Goal: Find specific page/section: Find specific page/section

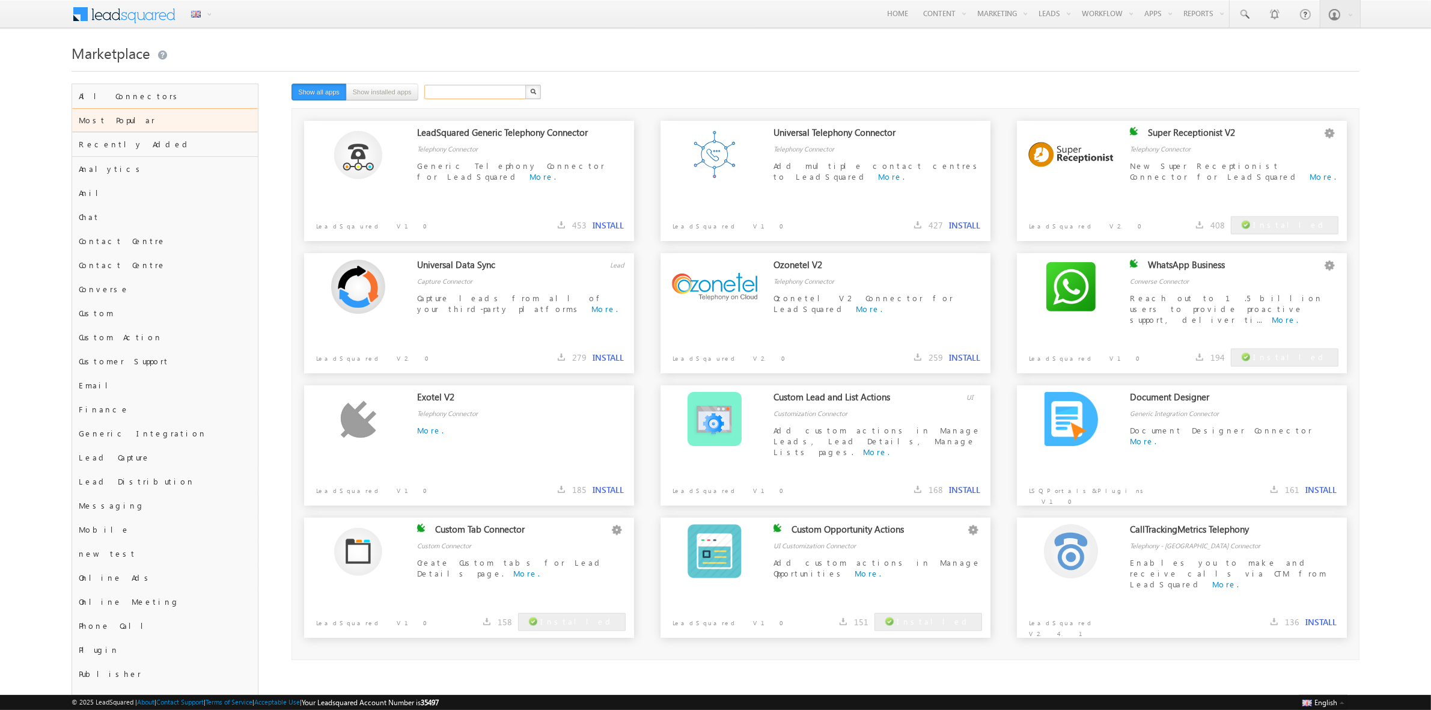
click at [482, 91] on input "text" at bounding box center [475, 92] width 103 height 14
click at [530, 91] on img "button" at bounding box center [533, 91] width 6 height 6
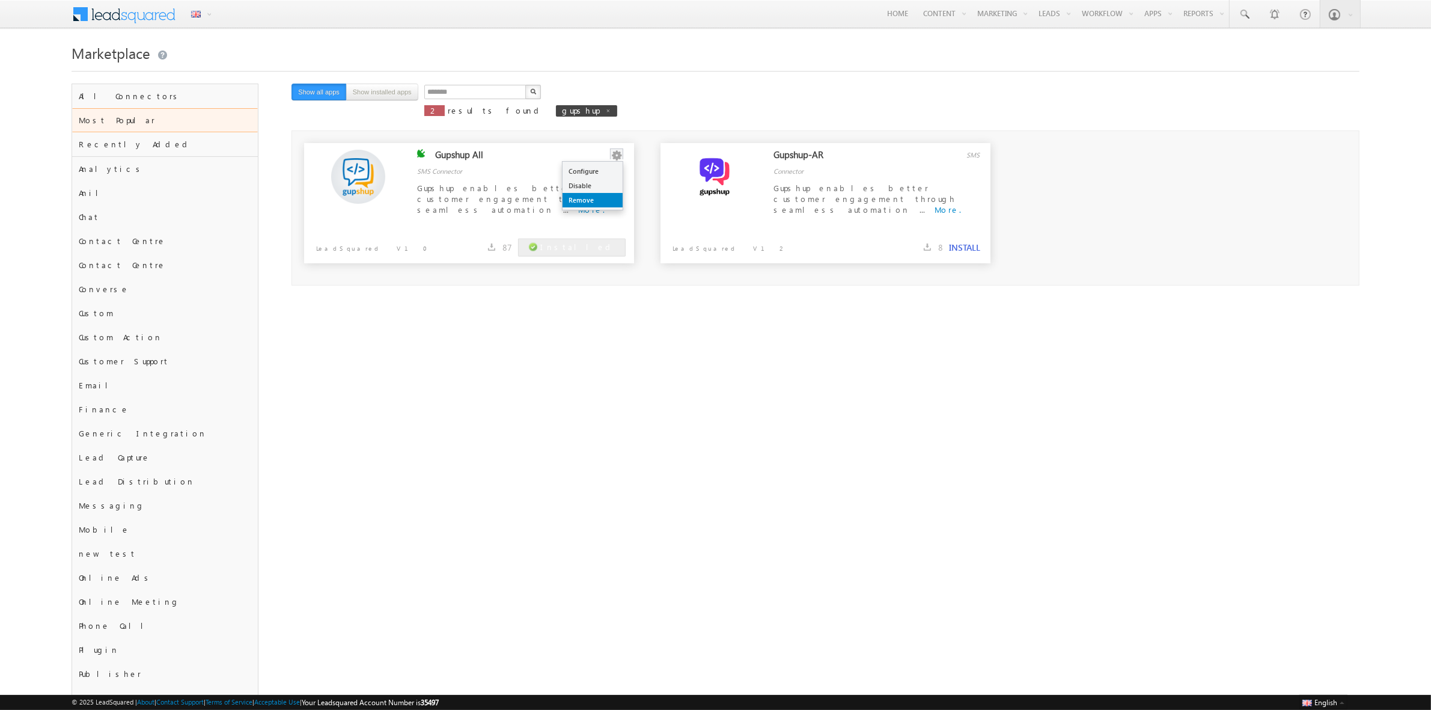
click at [584, 196] on link "Remove" at bounding box center [592, 200] width 60 height 14
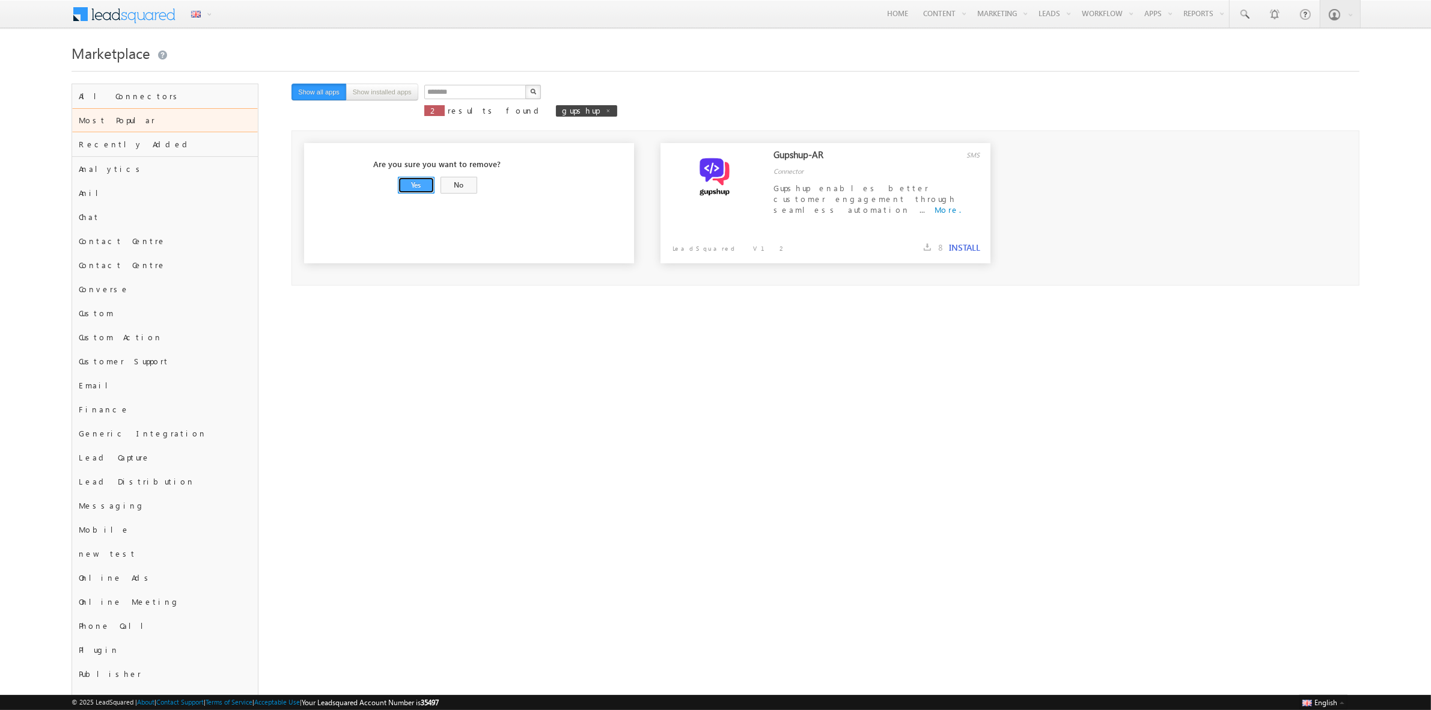
click at [419, 180] on link "Yes" at bounding box center [416, 185] width 37 height 17
click at [605, 108] on span at bounding box center [608, 111] width 6 height 6
type input "******"
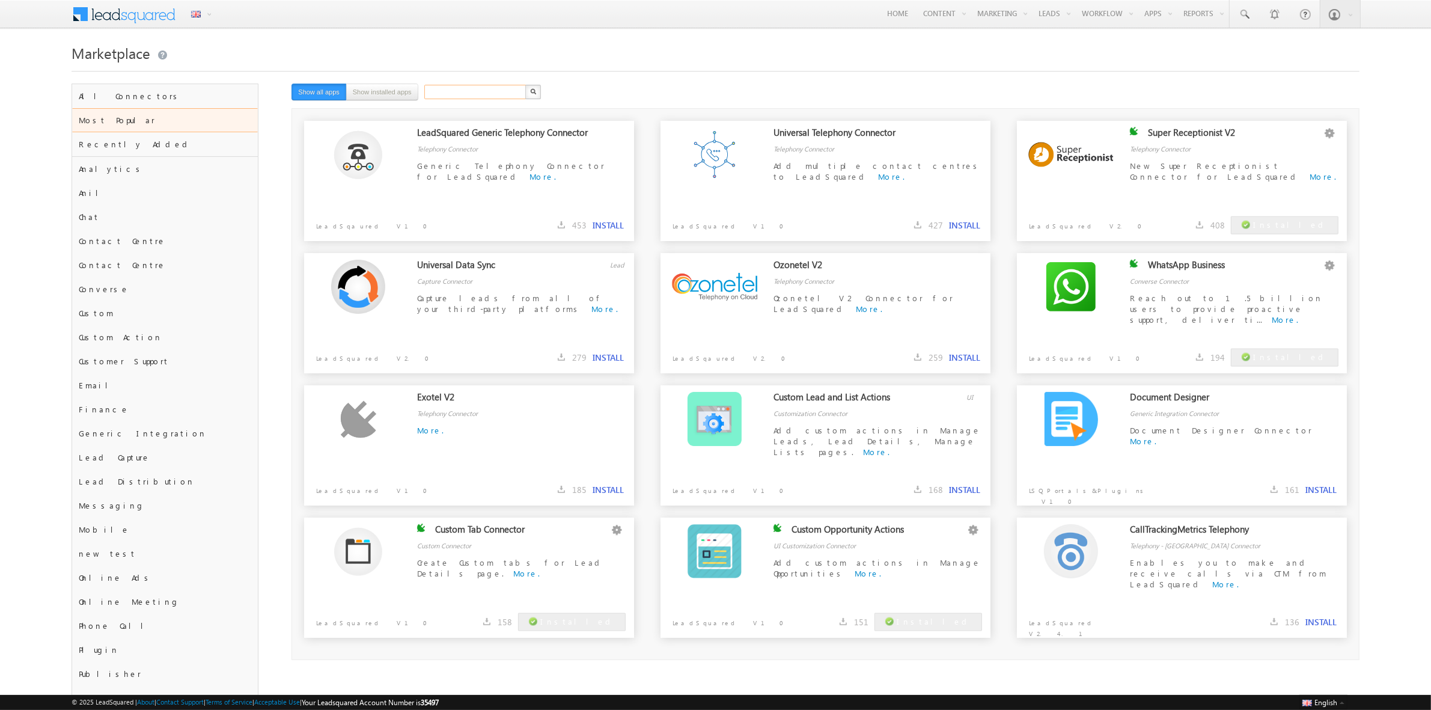
click at [469, 94] on input "text" at bounding box center [475, 92] width 103 height 14
type input "**********"
click at [531, 92] on img "button" at bounding box center [532, 91] width 6 height 6
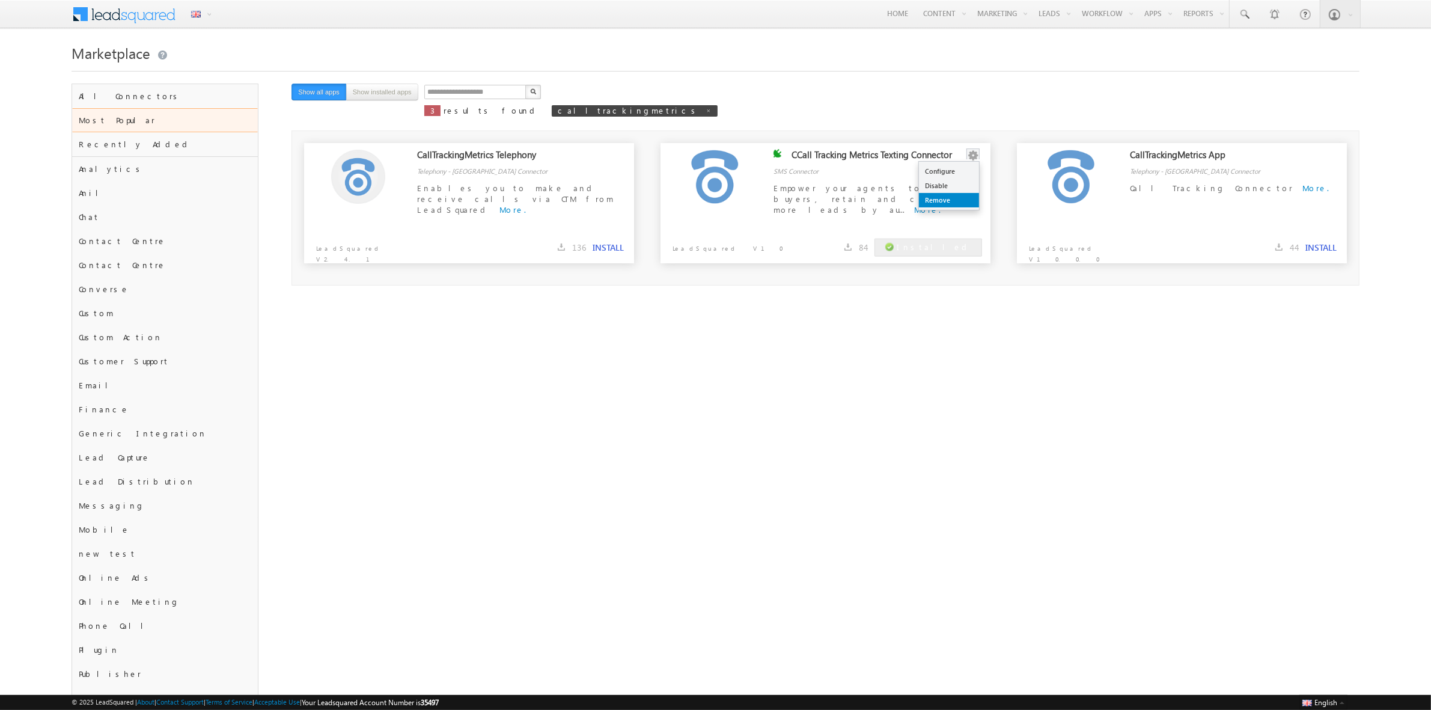
click at [950, 196] on link "Remove" at bounding box center [949, 200] width 60 height 14
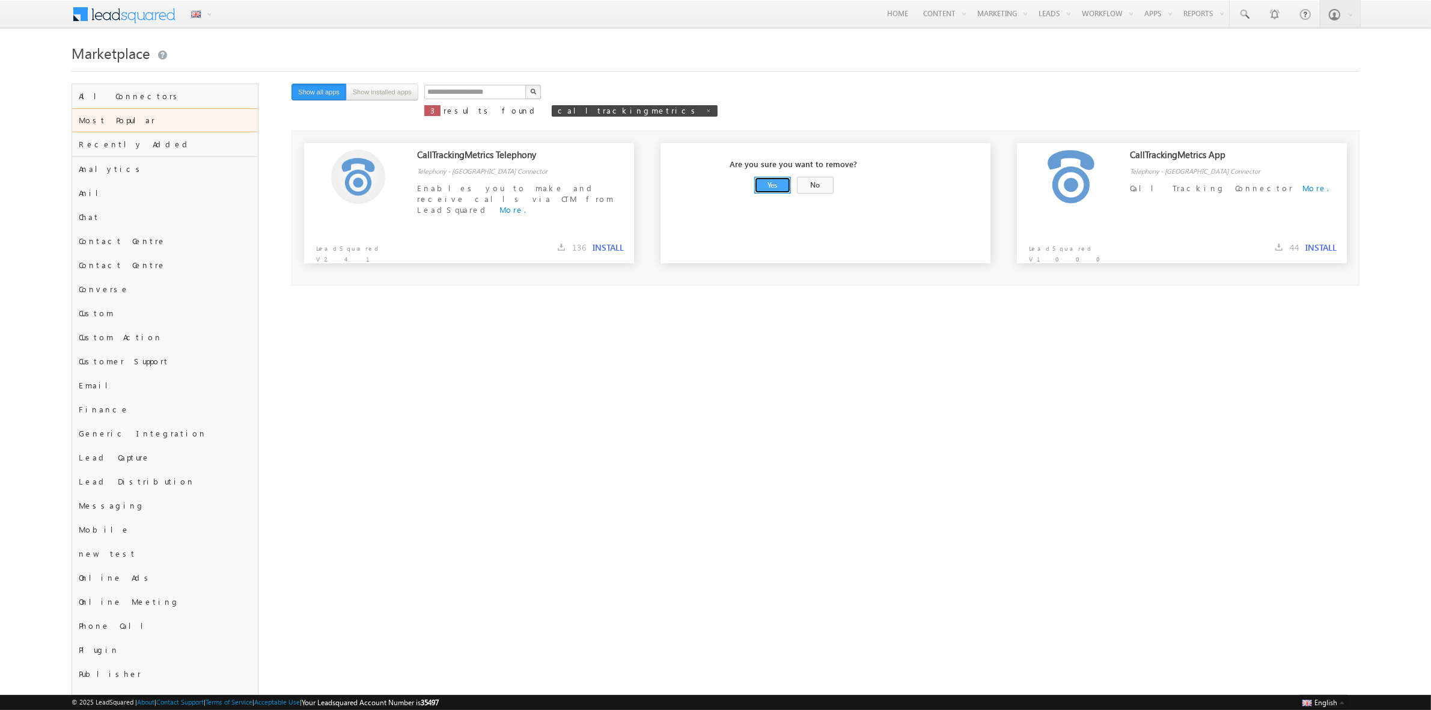
click at [768, 188] on link "Yes" at bounding box center [772, 185] width 37 height 17
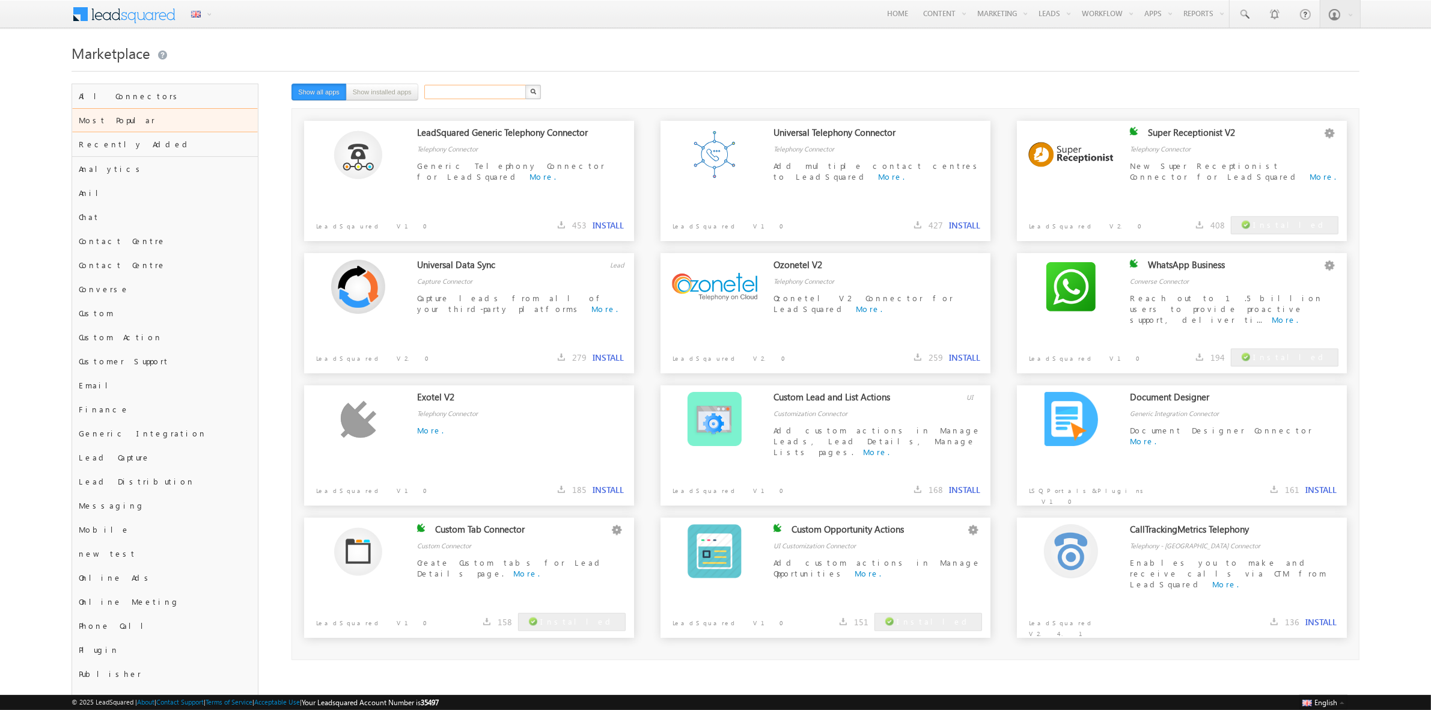
click at [497, 90] on input "text" at bounding box center [475, 92] width 103 height 14
click at [538, 88] on button "button" at bounding box center [533, 92] width 16 height 14
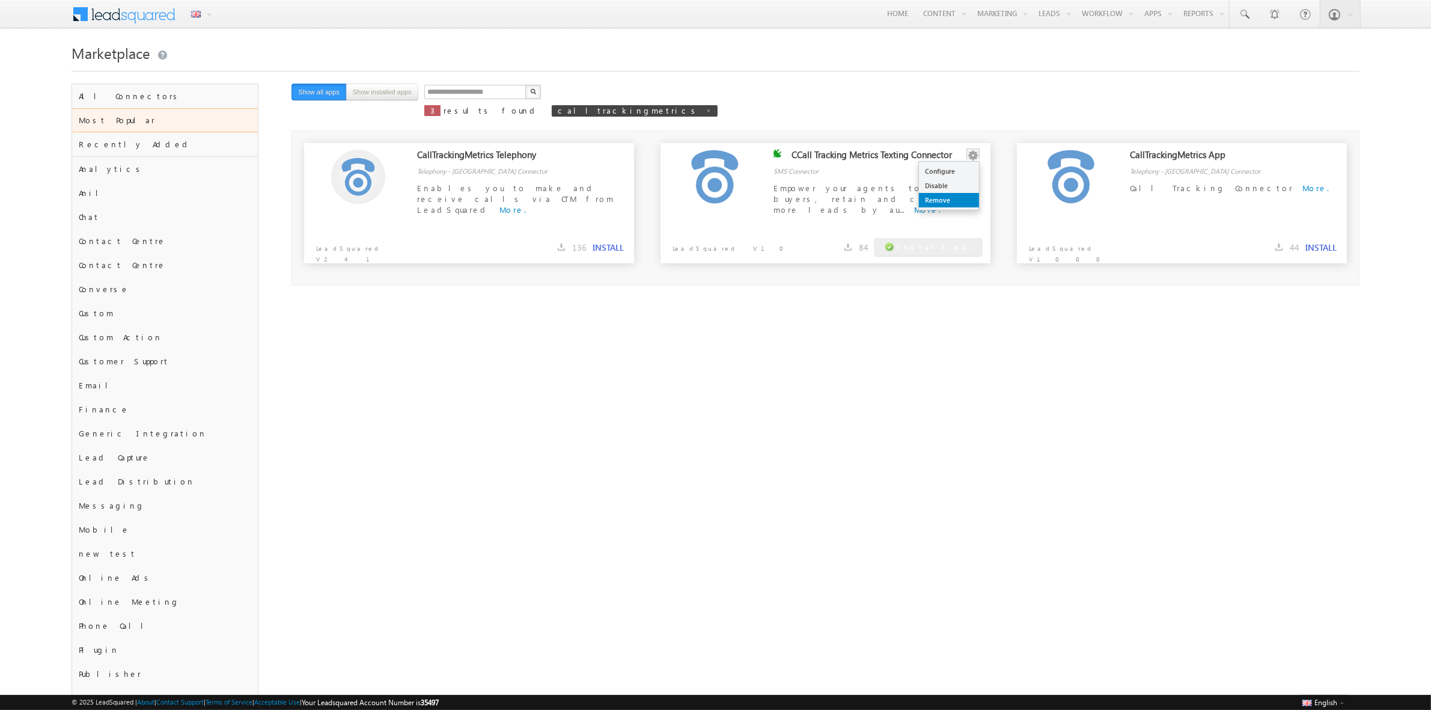
click at [955, 199] on link "Remove" at bounding box center [949, 200] width 60 height 14
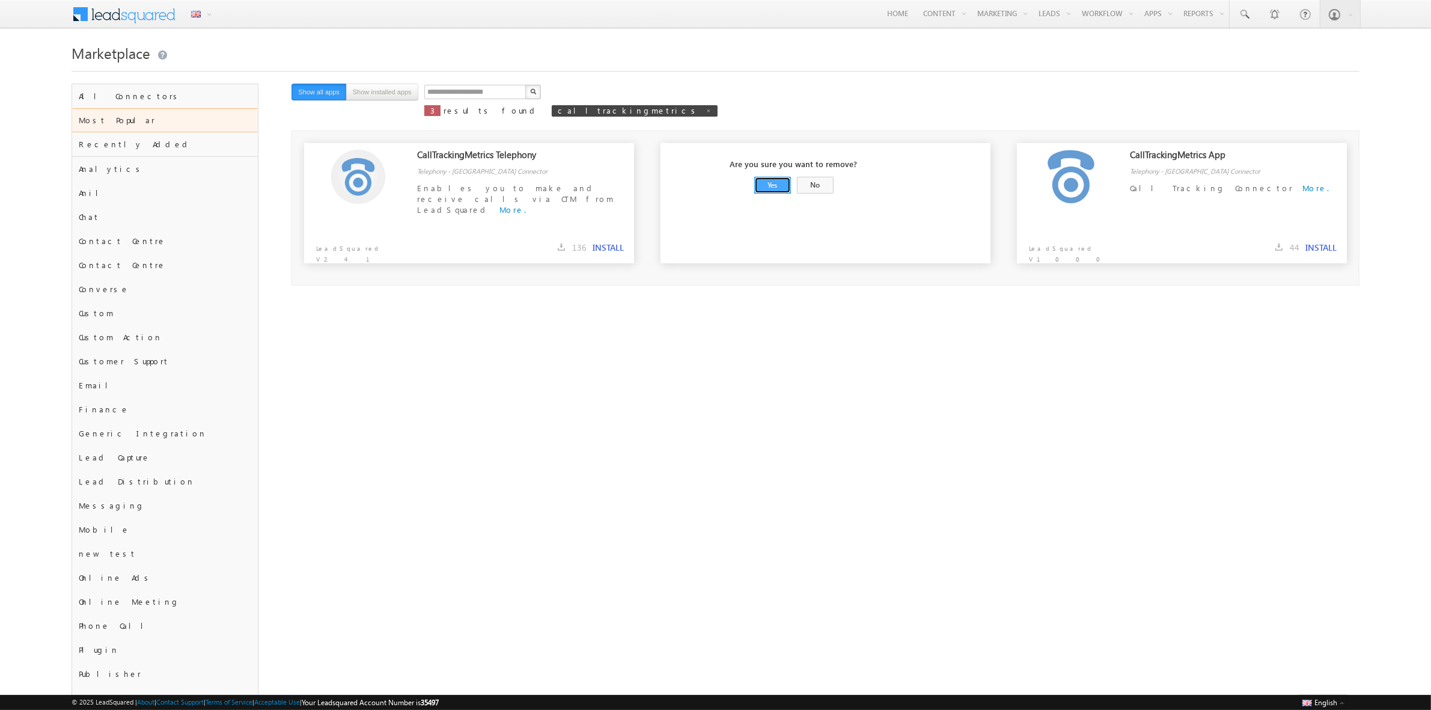
click at [778, 186] on link "Yes" at bounding box center [772, 185] width 37 height 17
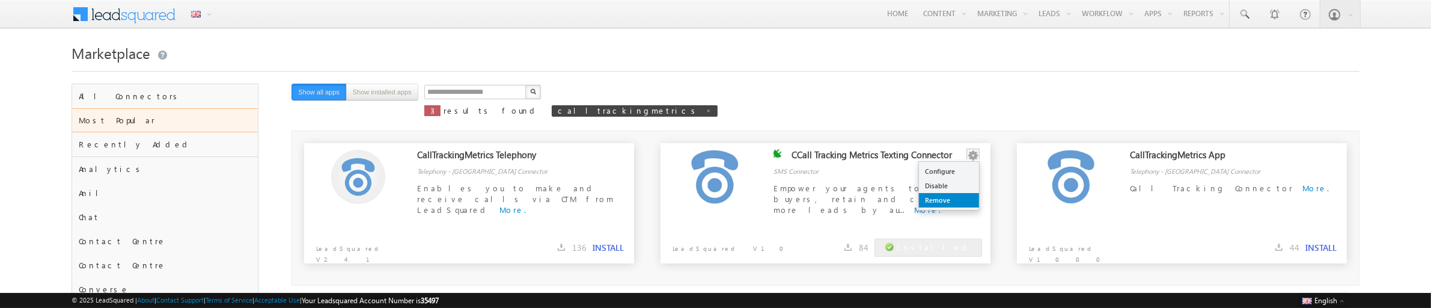
click at [955, 199] on link "Remove" at bounding box center [949, 200] width 60 height 14
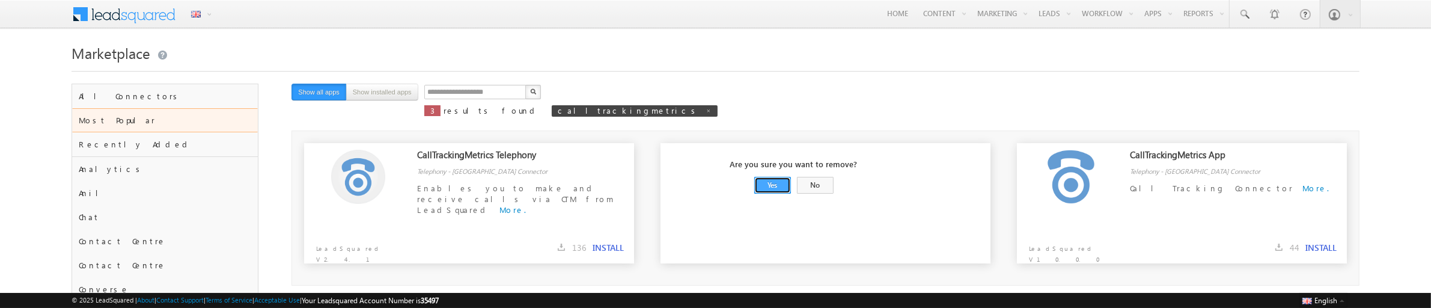
click at [776, 186] on link "Yes" at bounding box center [772, 185] width 37 height 17
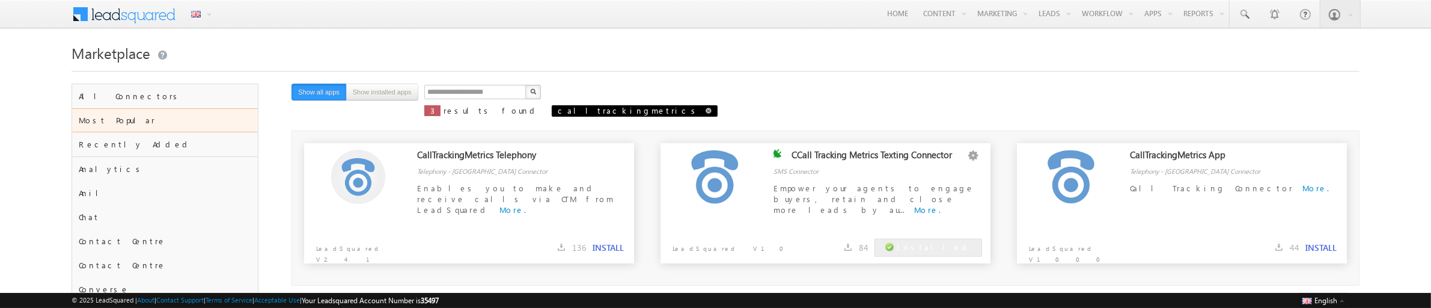
click at [705, 109] on span at bounding box center [708, 111] width 6 height 6
type input "******"
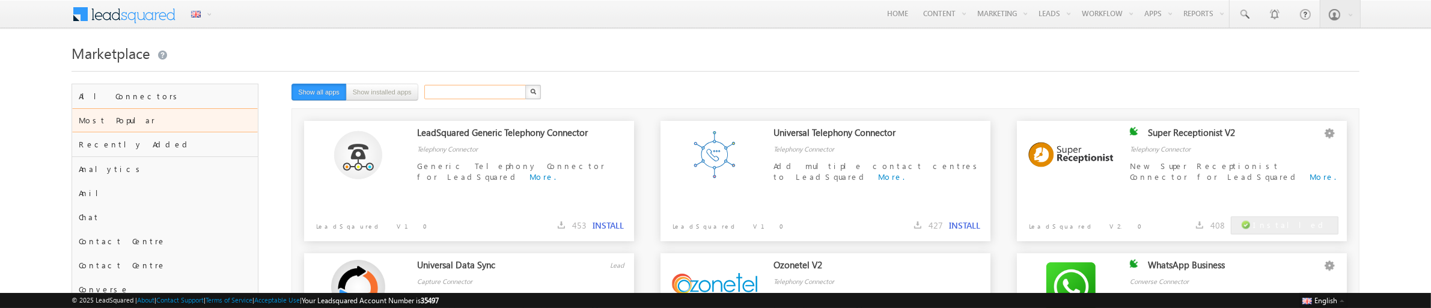
click at [478, 96] on input "text" at bounding box center [475, 92] width 103 height 14
click at [536, 88] on img "button" at bounding box center [533, 91] width 6 height 6
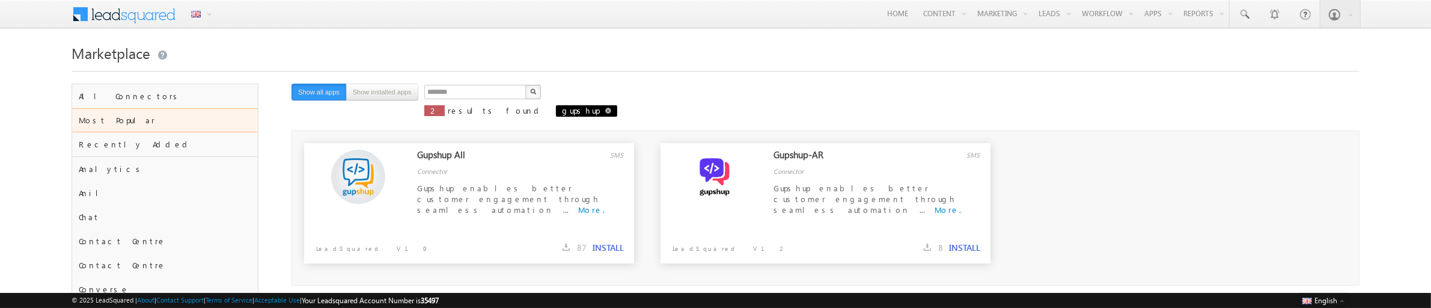
click at [605, 109] on span at bounding box center [608, 111] width 6 height 6
type input "******"
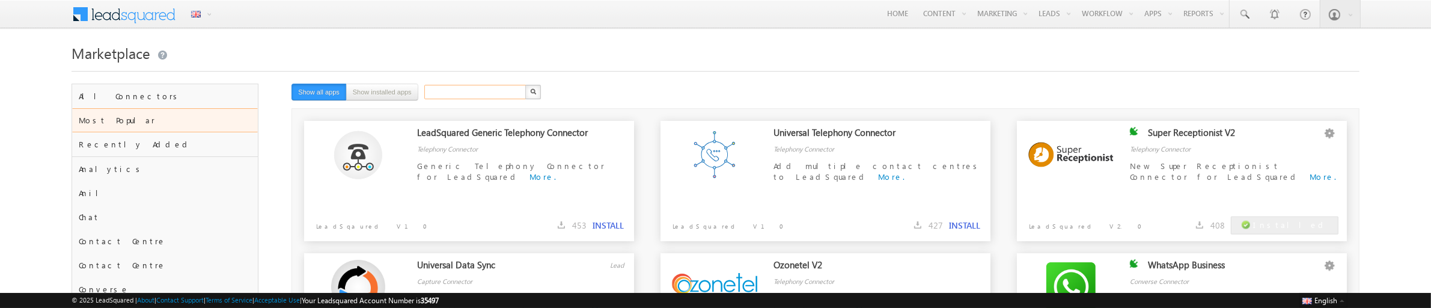
click at [463, 93] on input "text" at bounding box center [475, 92] width 103 height 14
type input "**********"
click at [535, 92] on img "button" at bounding box center [533, 91] width 6 height 6
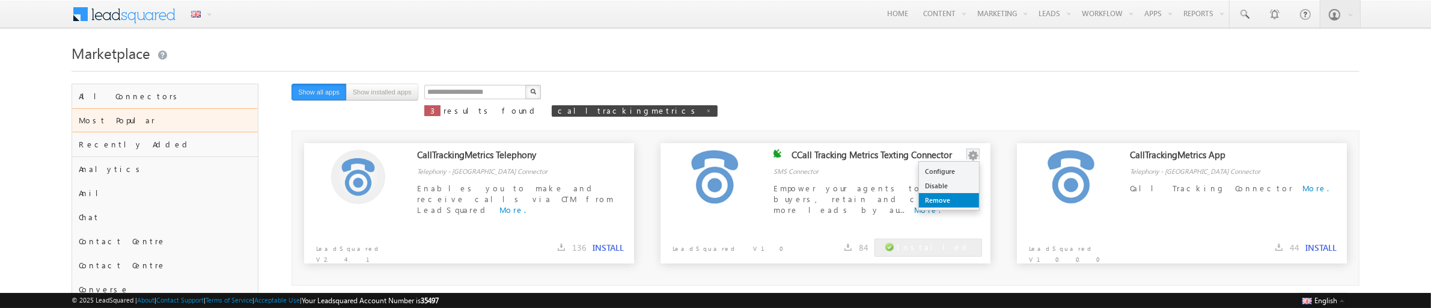
click at [950, 196] on link "Remove" at bounding box center [949, 200] width 60 height 14
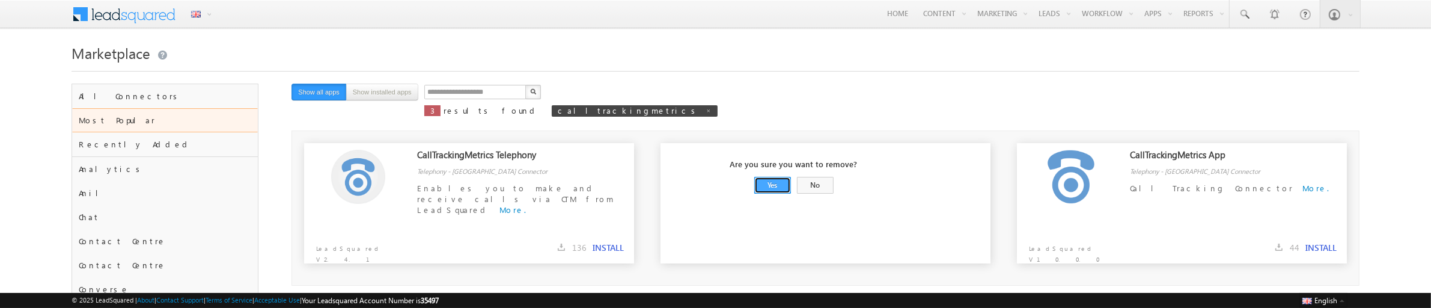
click at [773, 183] on link "Yes" at bounding box center [772, 185] width 37 height 17
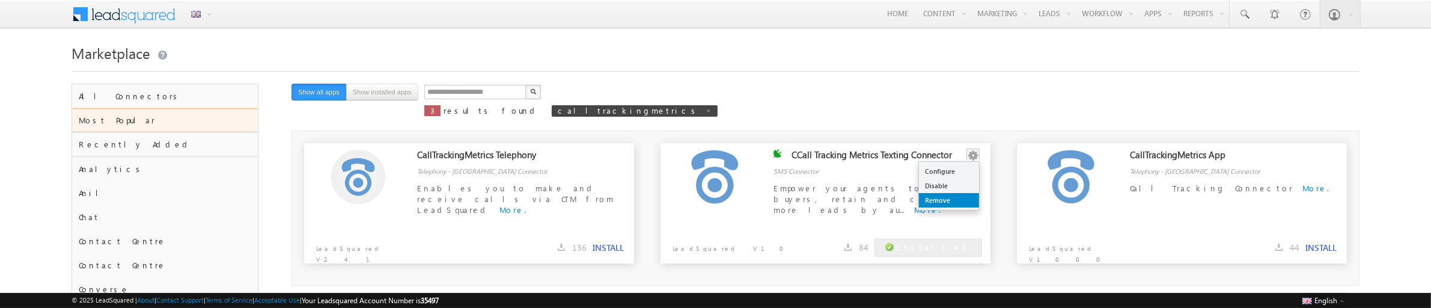
click at [952, 198] on link "Remove" at bounding box center [949, 200] width 60 height 14
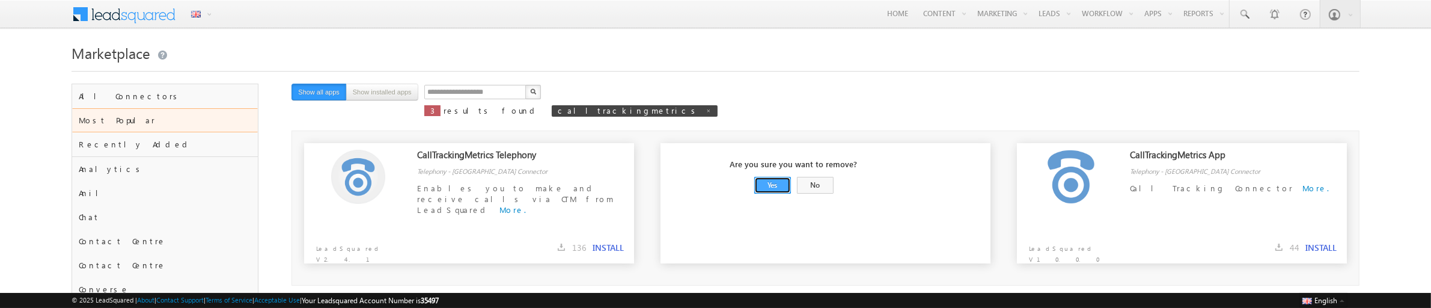
click at [780, 183] on link "Yes" at bounding box center [772, 185] width 37 height 17
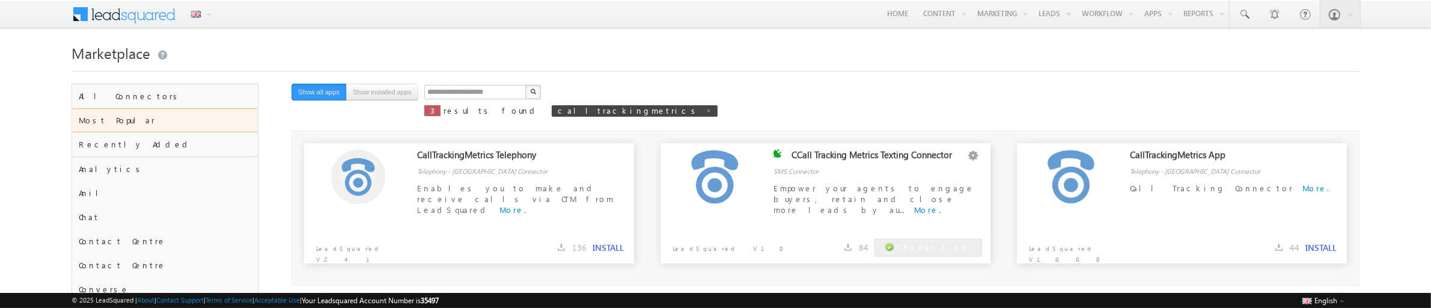
click at [872, 160] on div "CCall Tracking Metrics Texting Connector" at bounding box center [878, 157] width 175 height 17
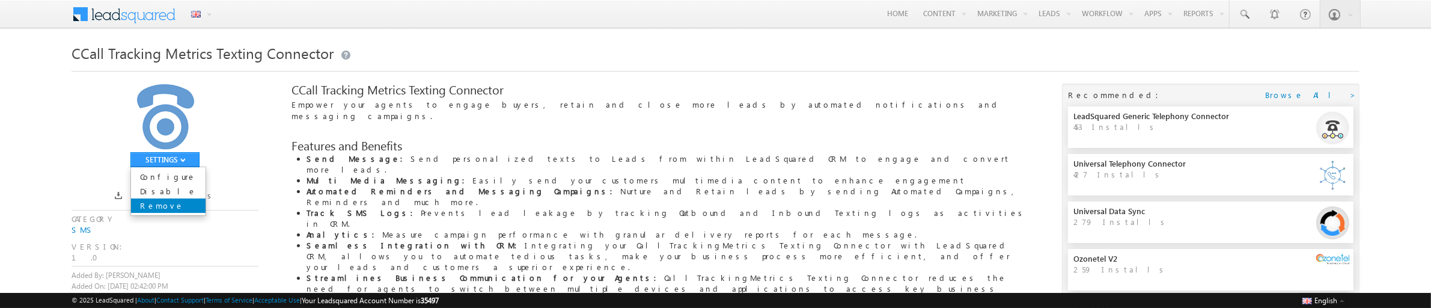
click at [172, 205] on link "Remove" at bounding box center [168, 205] width 74 height 14
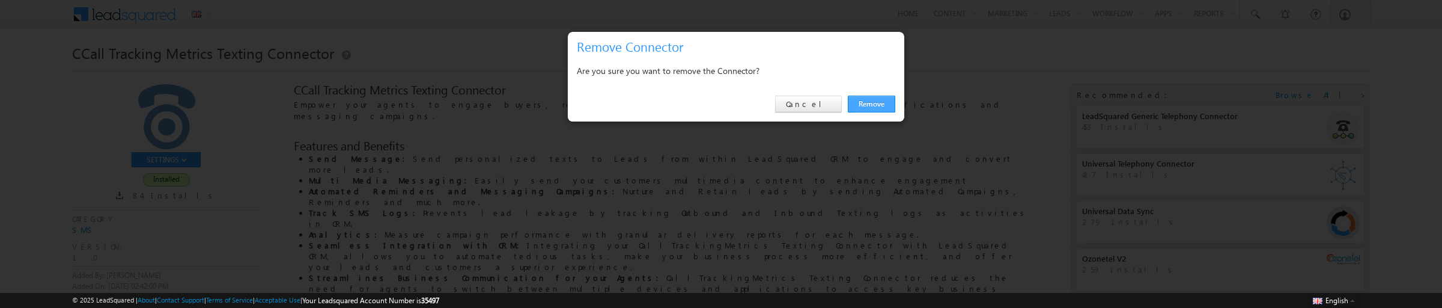
click at [867, 100] on link "Remove" at bounding box center [871, 104] width 47 height 17
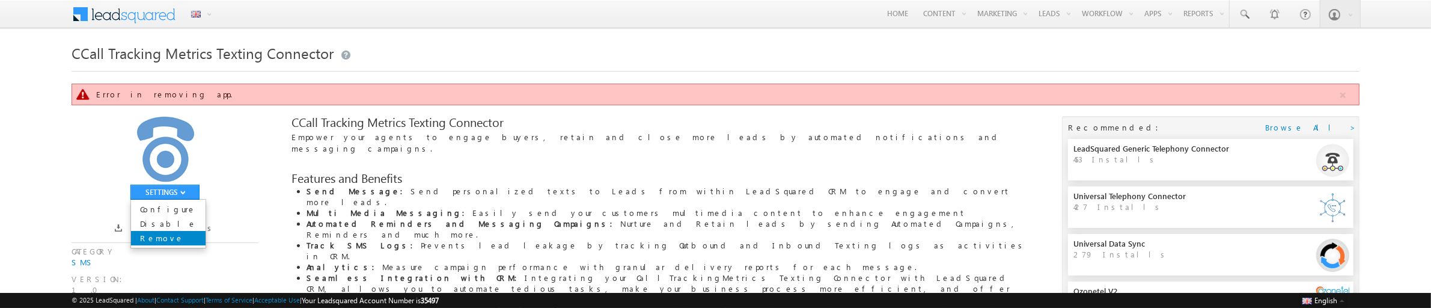
click at [176, 237] on link "Remove" at bounding box center [168, 238] width 74 height 14
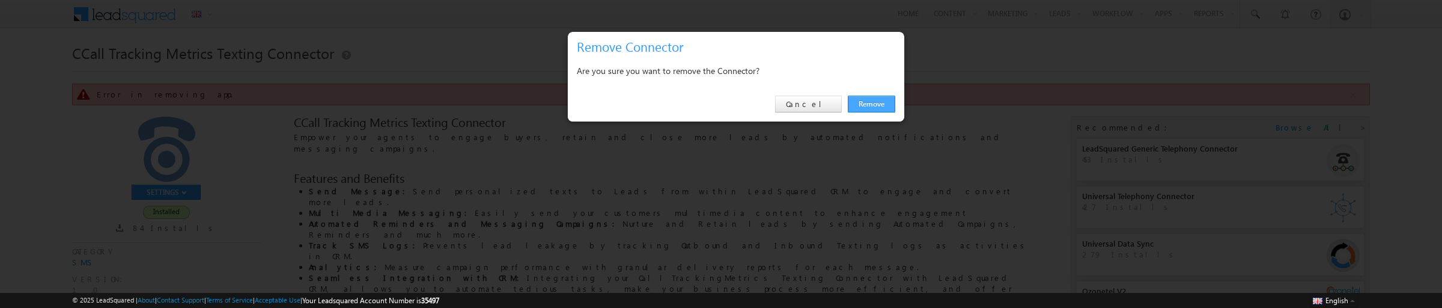
click at [887, 104] on link "Remove" at bounding box center [871, 104] width 47 height 17
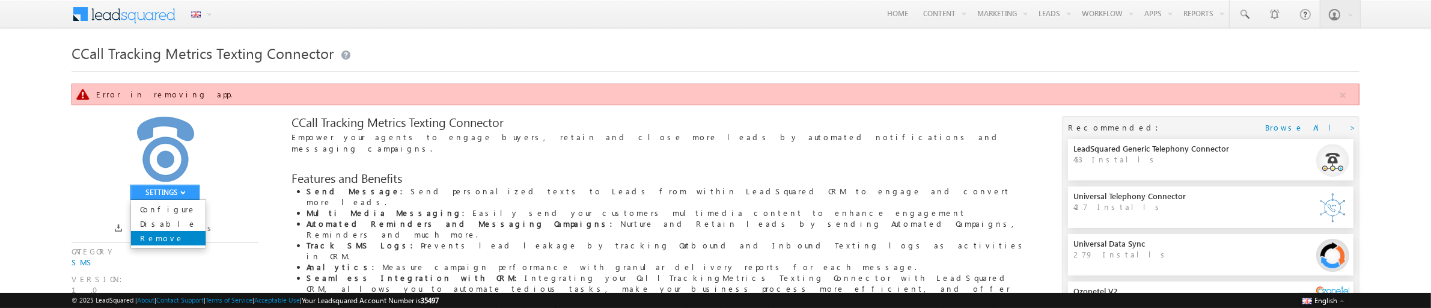
click at [181, 237] on link "Remove" at bounding box center [168, 238] width 74 height 14
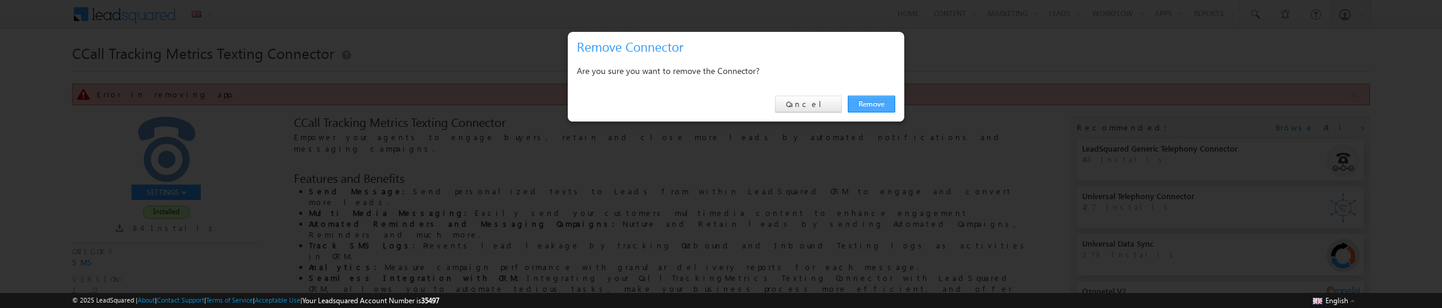
click at [888, 102] on link "Remove" at bounding box center [871, 104] width 47 height 17
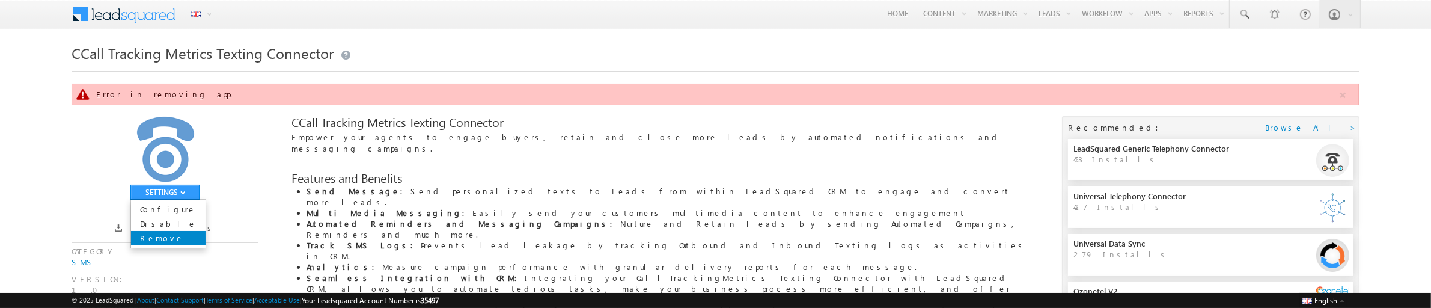
click at [174, 237] on link "Remove" at bounding box center [168, 238] width 74 height 14
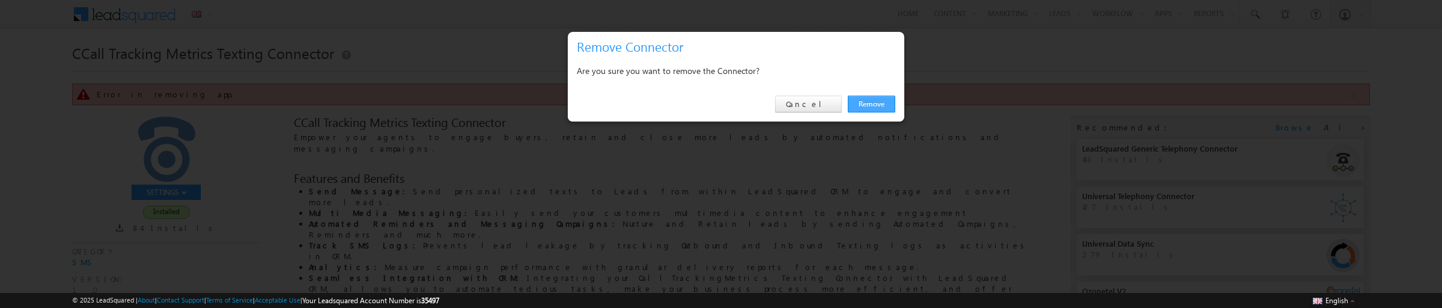
click at [858, 101] on link "Remove" at bounding box center [871, 104] width 47 height 17
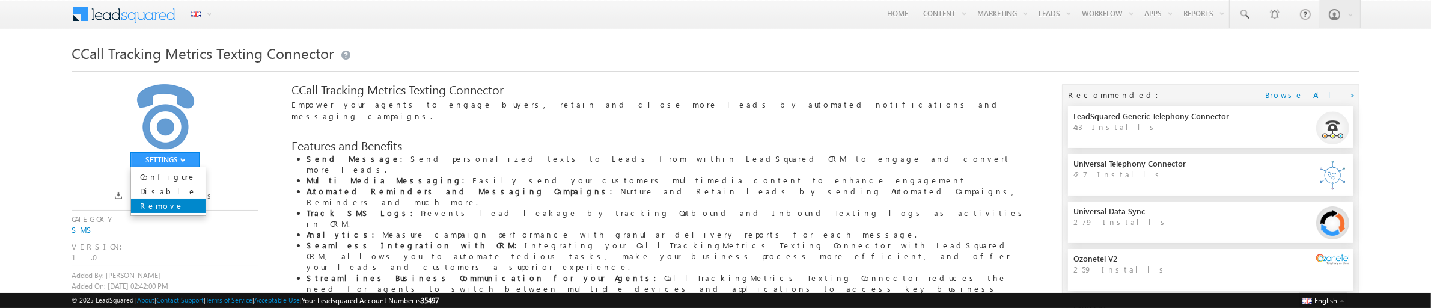
click at [169, 208] on link "Remove" at bounding box center [168, 205] width 74 height 14
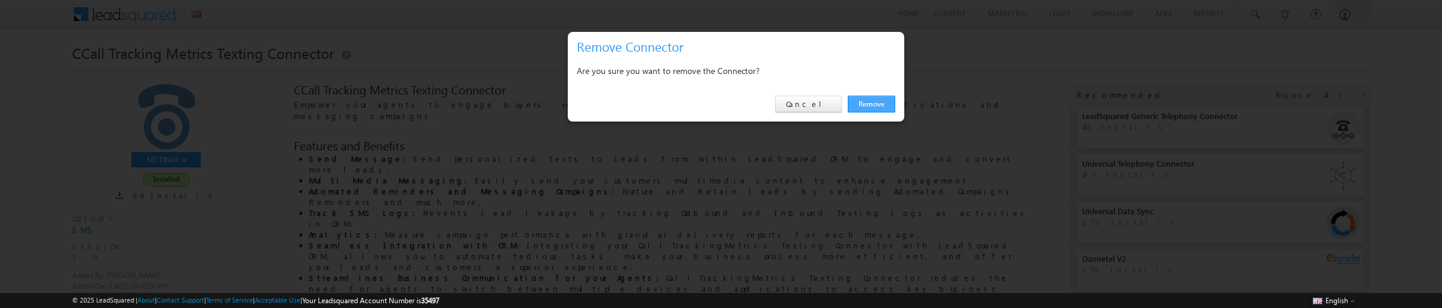
click at [861, 98] on link "Remove" at bounding box center [871, 104] width 47 height 17
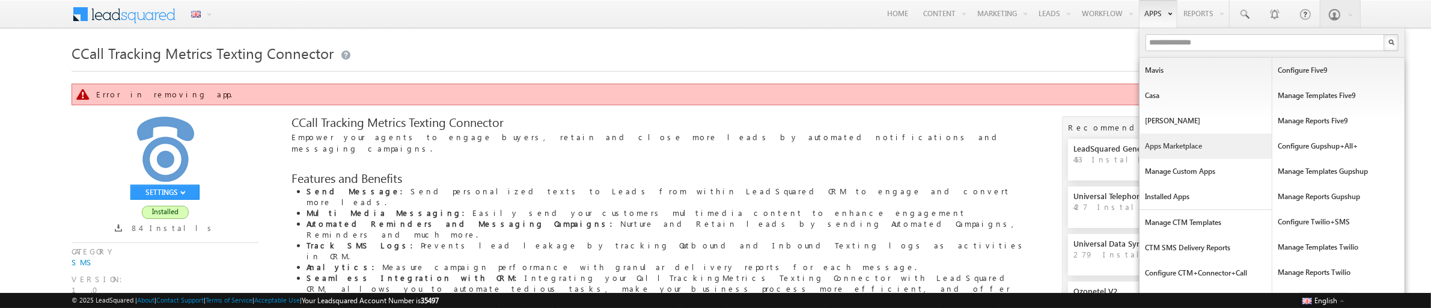
click at [1170, 142] on link "Apps Marketplace" at bounding box center [1205, 145] width 132 height 25
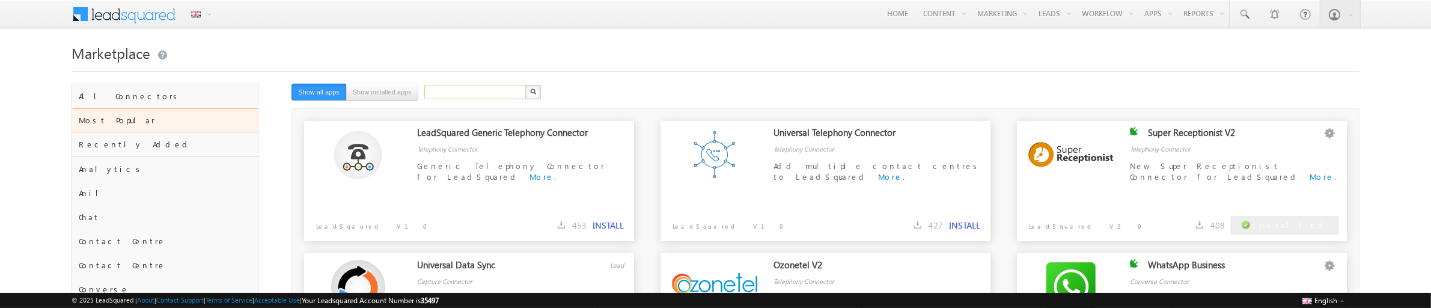
click at [479, 93] on input "text" at bounding box center [475, 92] width 103 height 14
click at [538, 91] on button "button" at bounding box center [533, 92] width 16 height 14
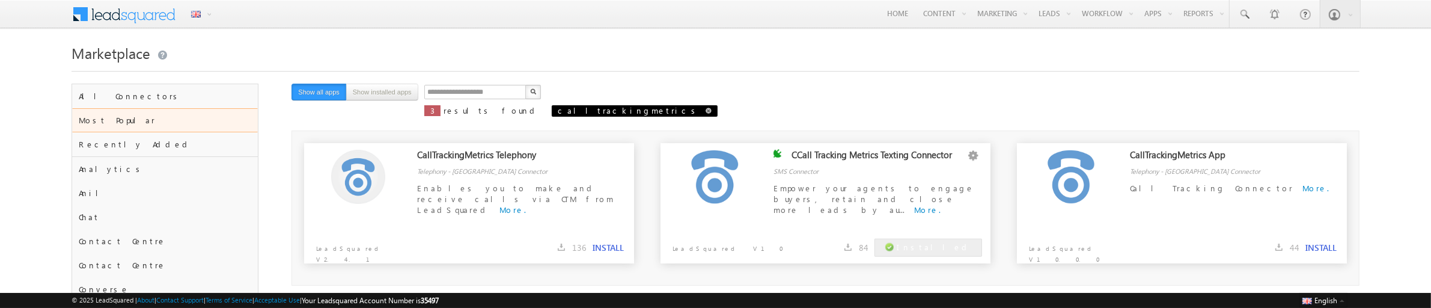
click at [705, 112] on span at bounding box center [708, 111] width 6 height 6
type input "******"
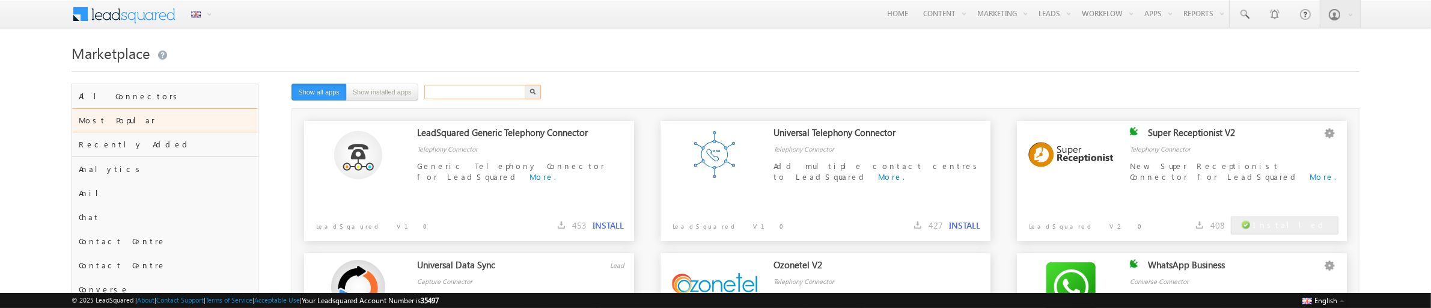
click at [485, 90] on input "text" at bounding box center [475, 92] width 103 height 14
type input "***"
click at [525, 85] on button "button" at bounding box center [533, 92] width 16 height 14
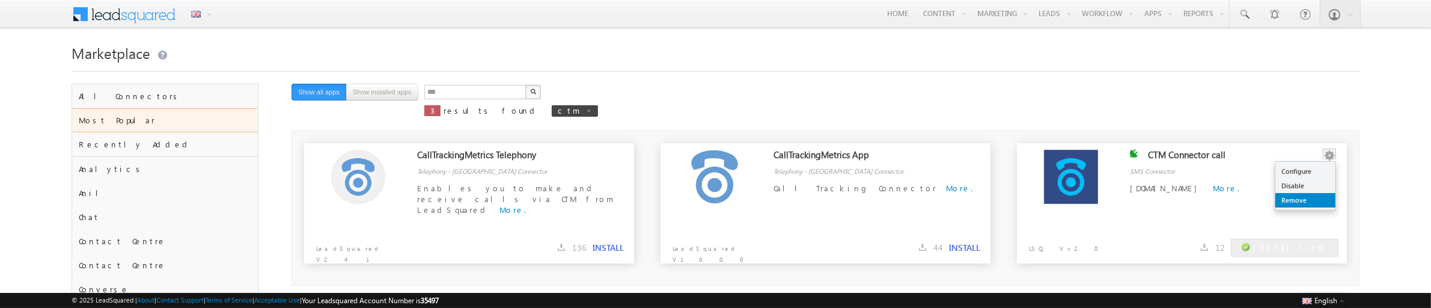
click at [1312, 199] on link "Remove" at bounding box center [1305, 200] width 60 height 14
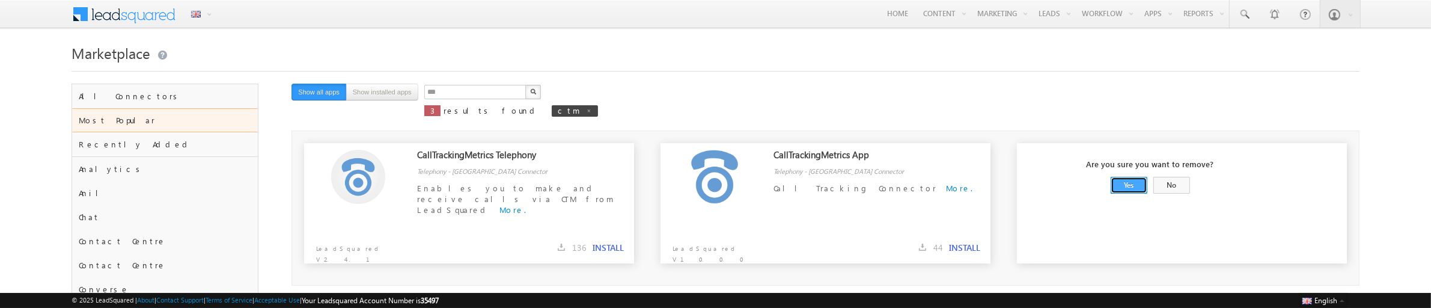
click at [1119, 190] on link "Yes" at bounding box center [1128, 185] width 37 height 17
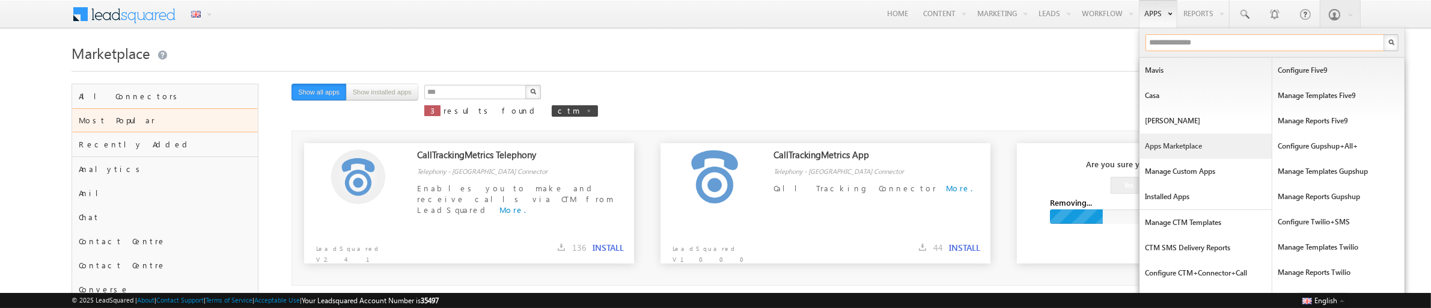
click at [1161, 42] on input "text" at bounding box center [1265, 42] width 240 height 17
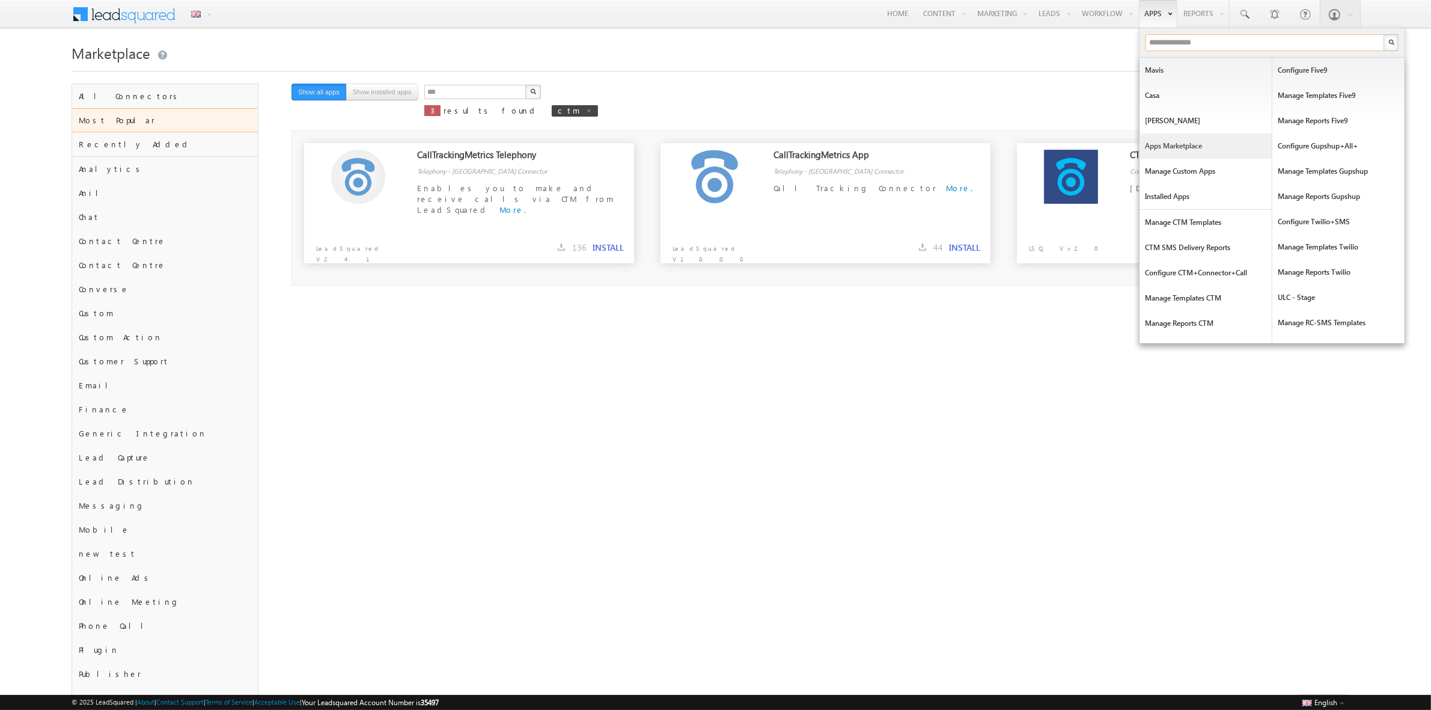
click at [1167, 40] on input "text" at bounding box center [1265, 42] width 240 height 17
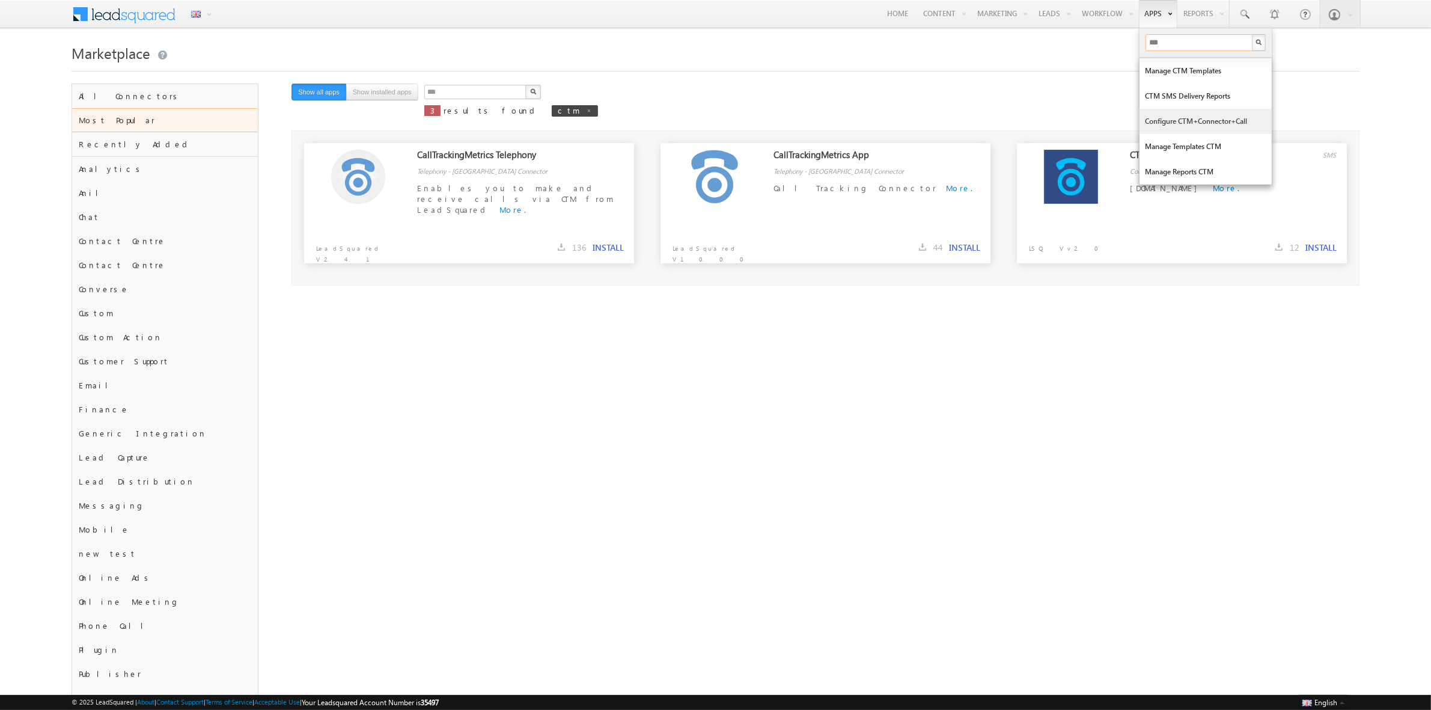
type input "***"
click at [1205, 118] on link "Configure CTM+Connector+call" at bounding box center [1205, 121] width 132 height 25
